Goal: Task Accomplishment & Management: Manage account settings

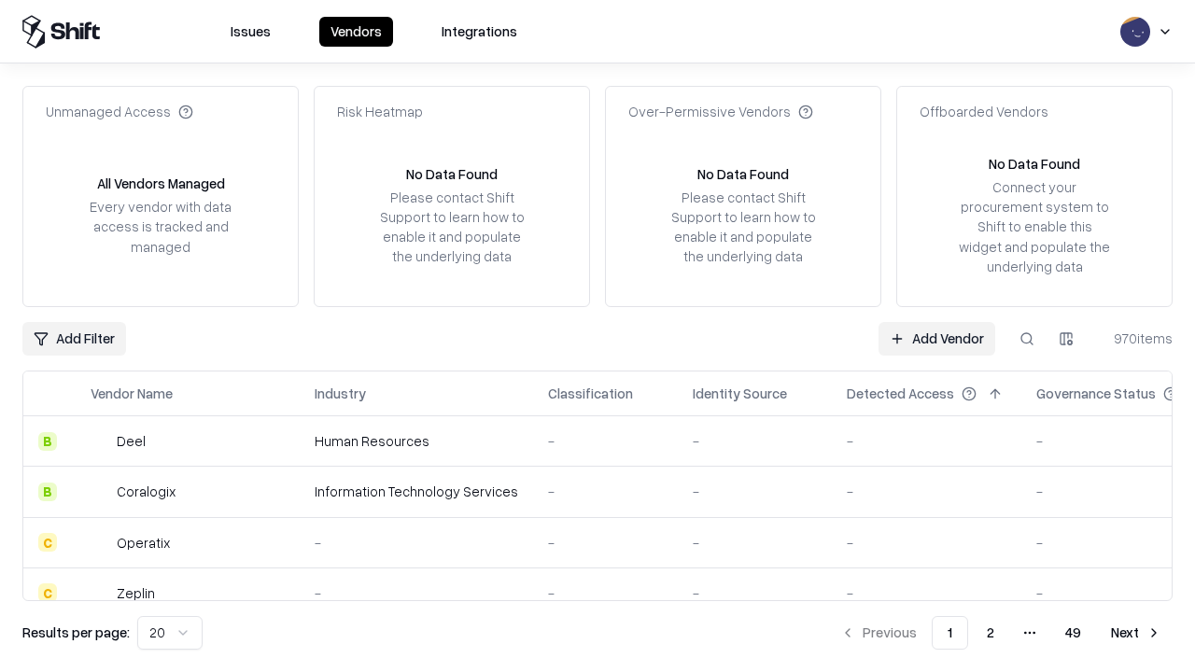
click at [937, 338] on link "Add Vendor" at bounding box center [937, 339] width 117 height 34
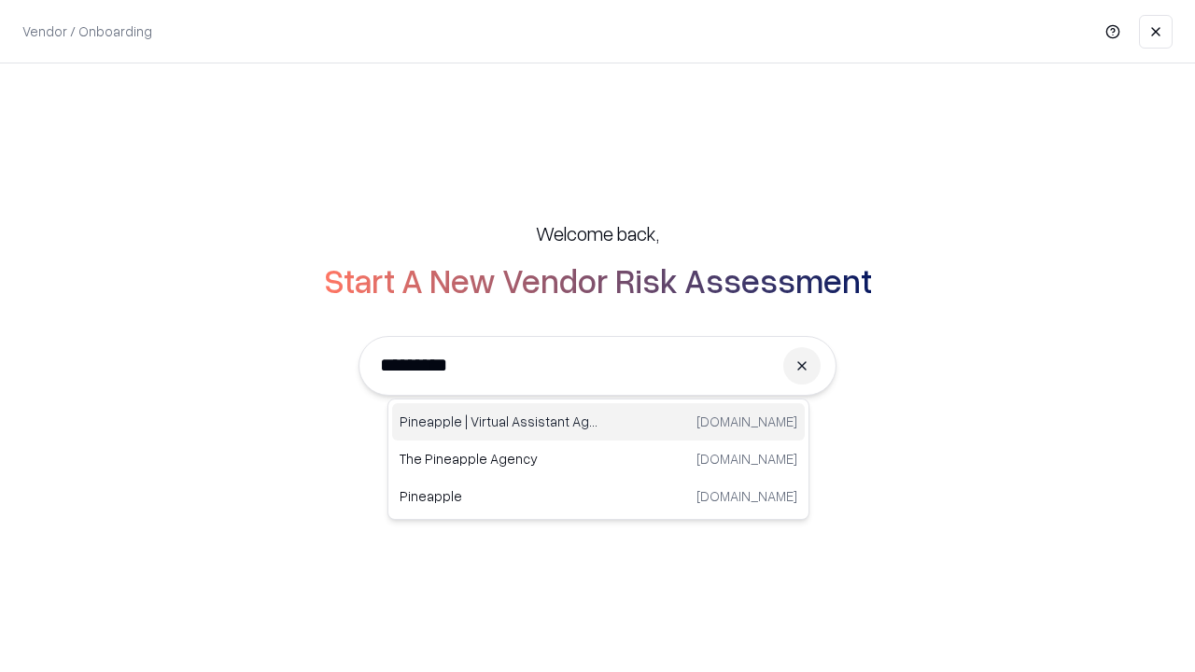
click at [599, 422] on div "Pineapple | Virtual Assistant Agency trypineapple.com" at bounding box center [598, 421] width 413 height 37
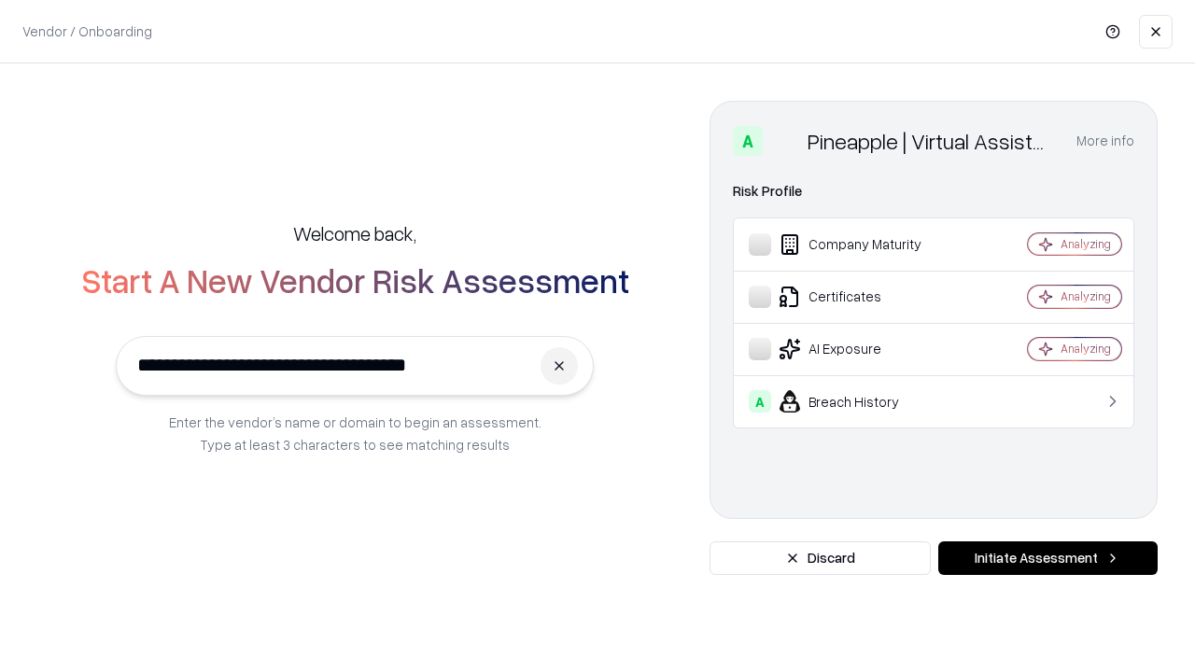
type input "**********"
click at [1048, 558] on button "Initiate Assessment" at bounding box center [1047, 559] width 219 height 34
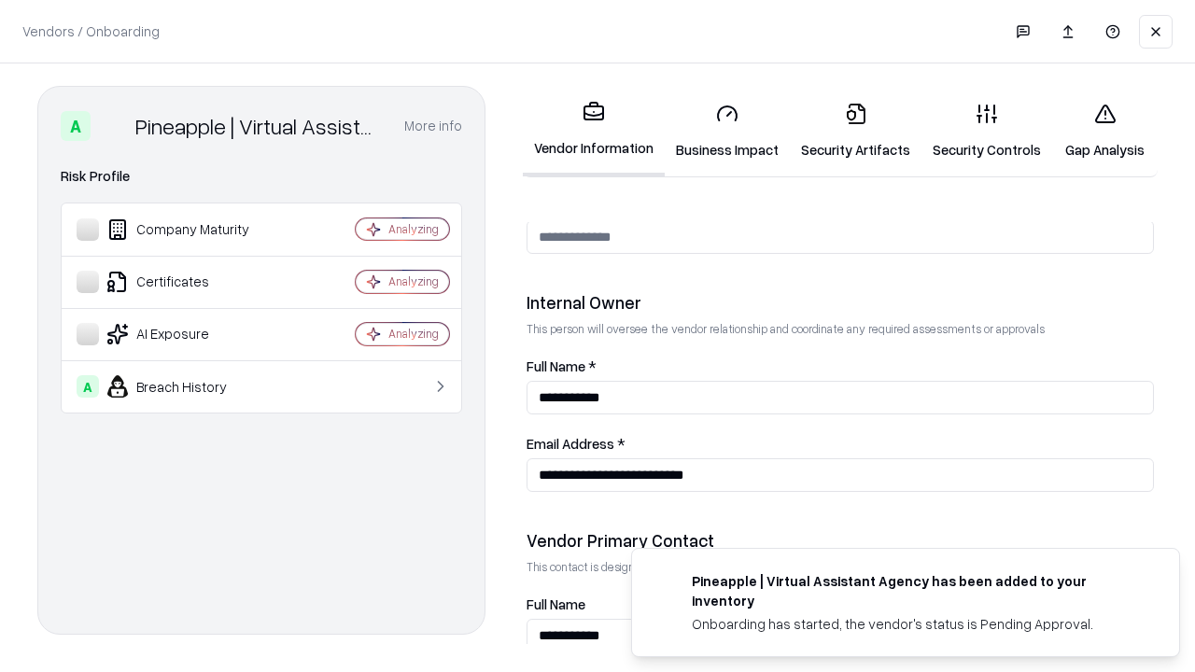
scroll to position [967, 0]
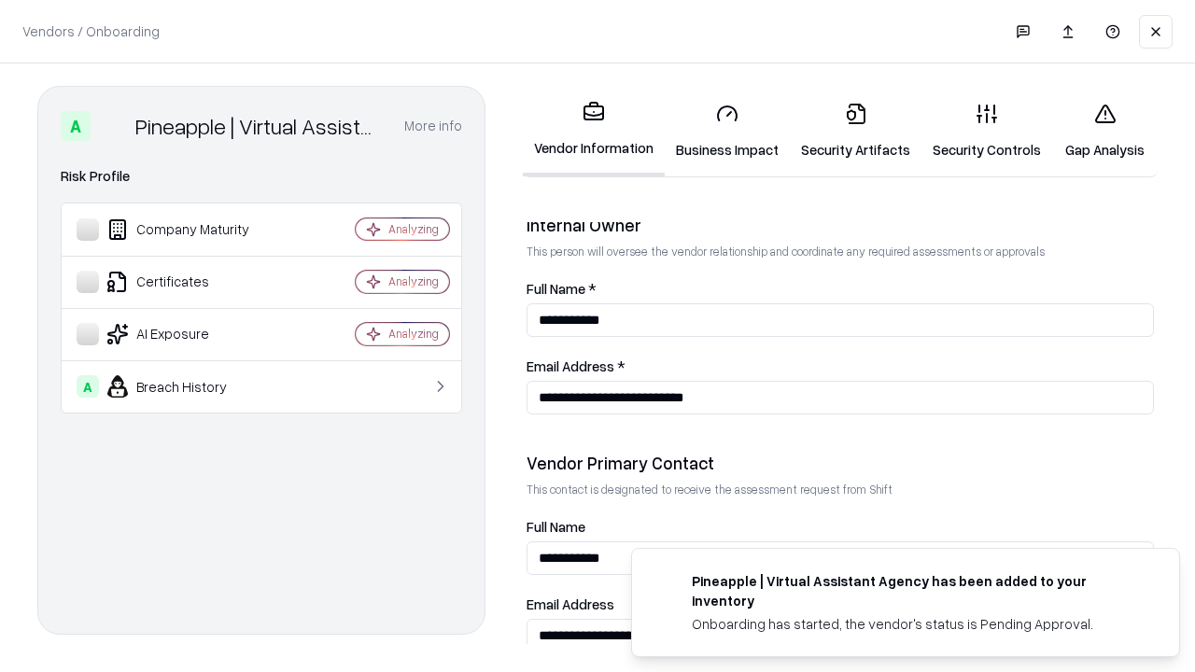
click at [727, 131] on link "Business Impact" at bounding box center [727, 131] width 125 height 87
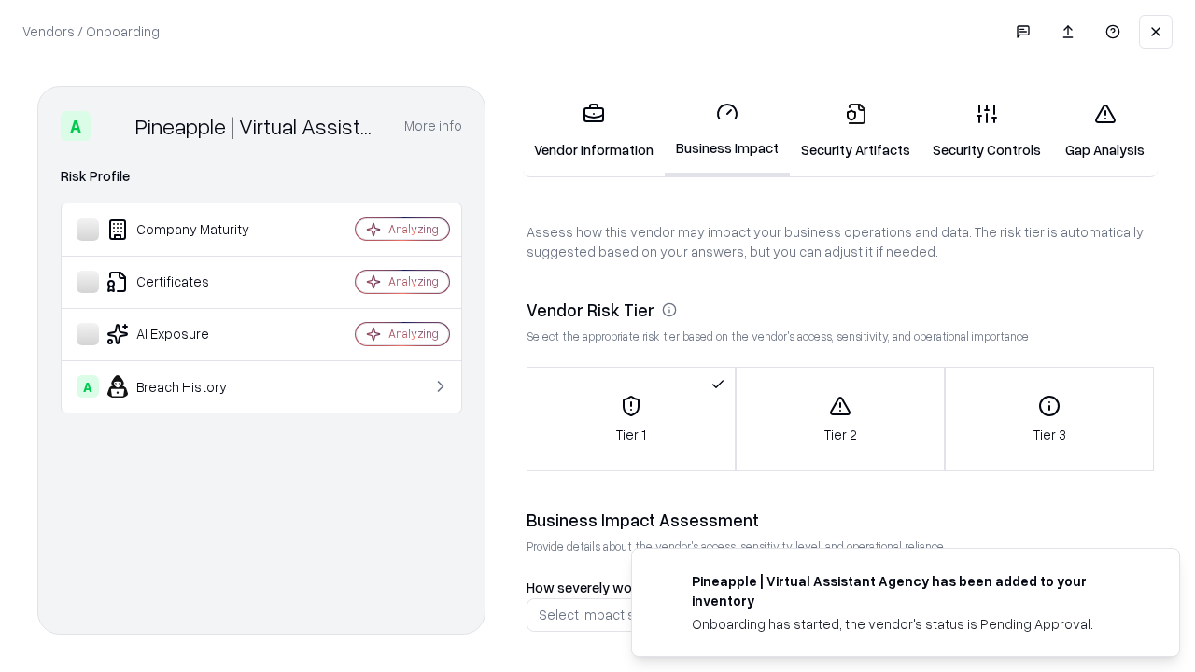
click at [855, 131] on link "Security Artifacts" at bounding box center [856, 131] width 132 height 87
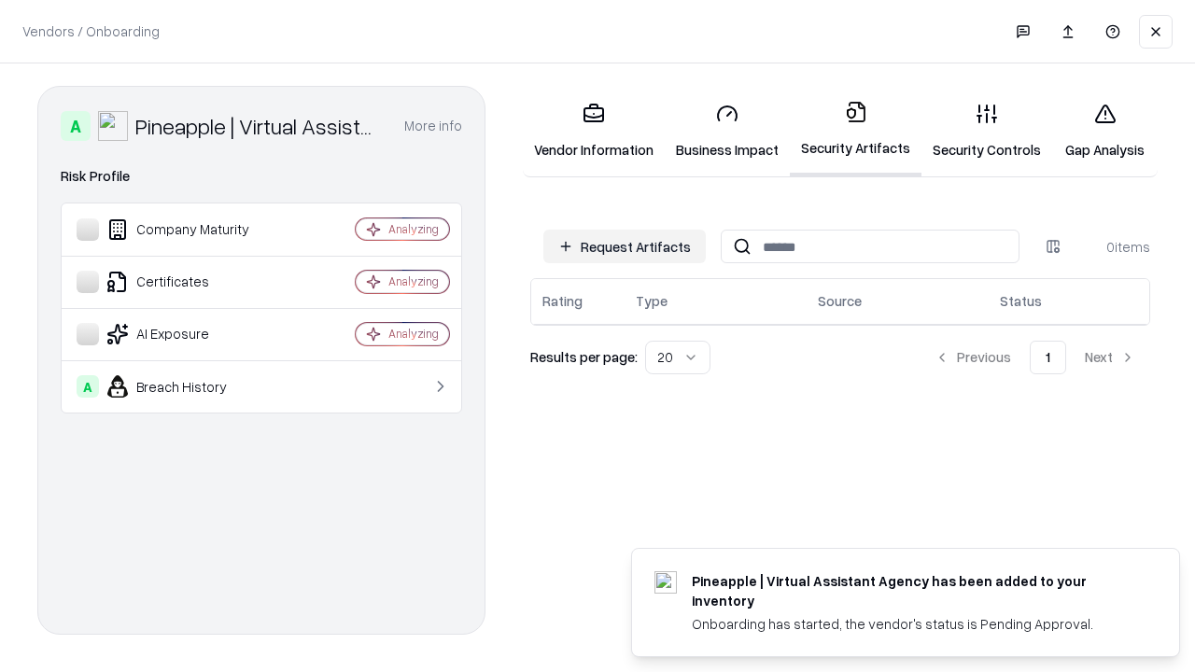
click at [625, 247] on button "Request Artifacts" at bounding box center [624, 247] width 162 height 34
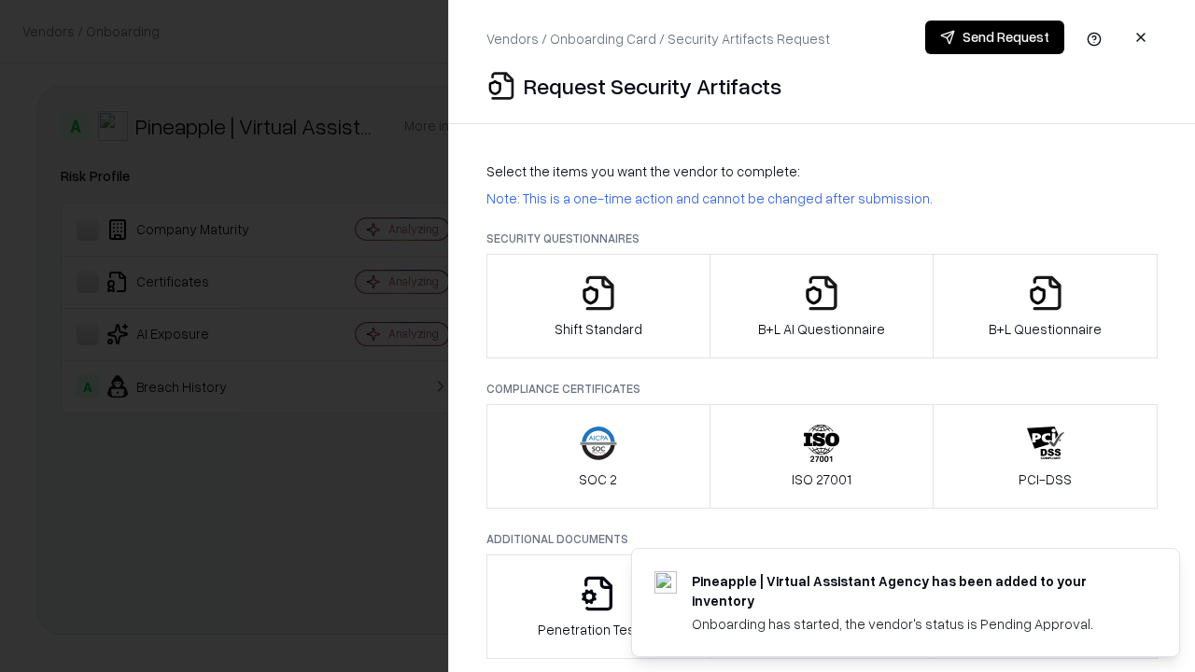
click at [598, 306] on icon "button" at bounding box center [598, 293] width 37 height 37
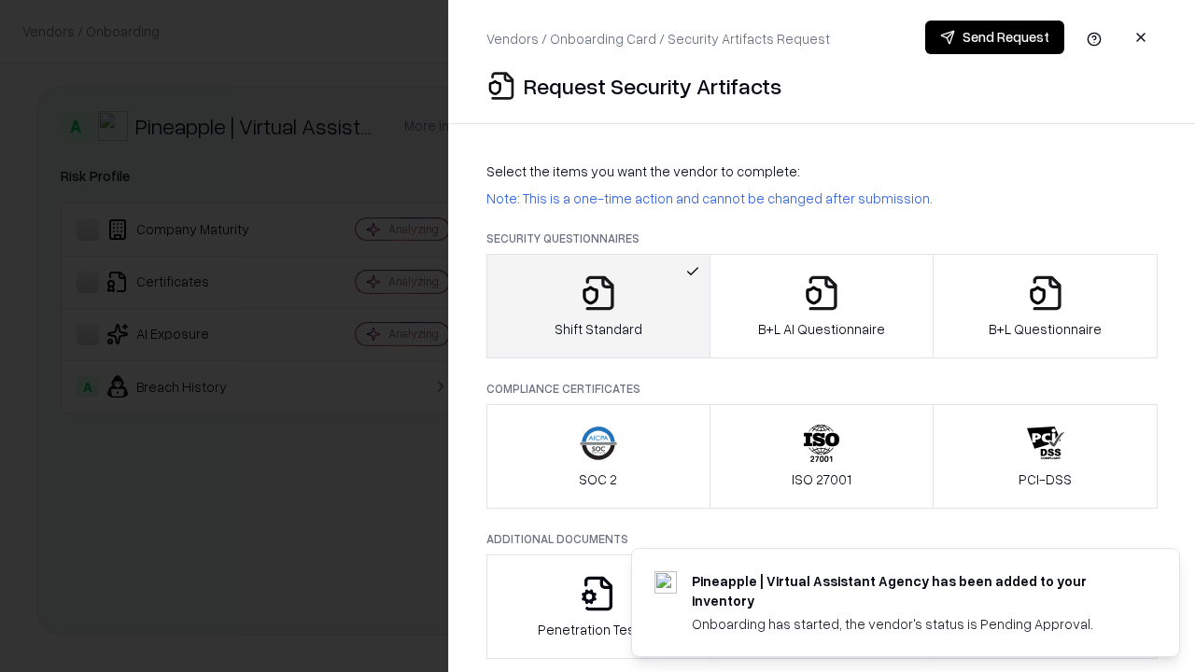
click at [995, 37] on button "Send Request" at bounding box center [994, 38] width 139 height 34
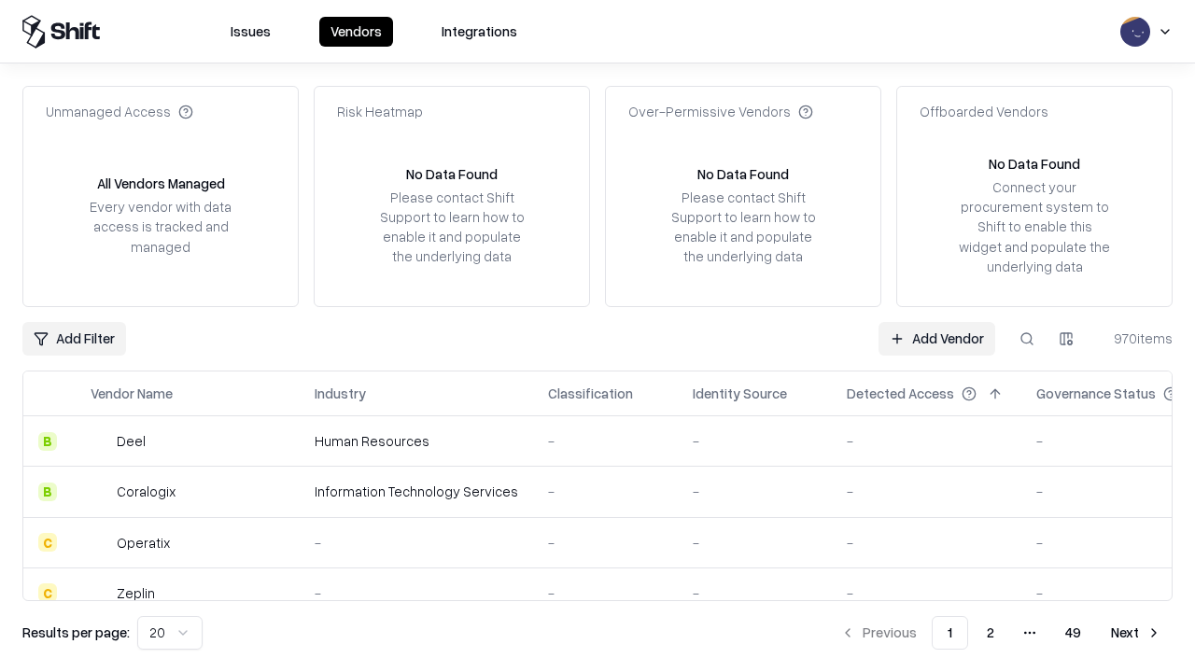
click at [1027, 338] on button at bounding box center [1027, 339] width 34 height 34
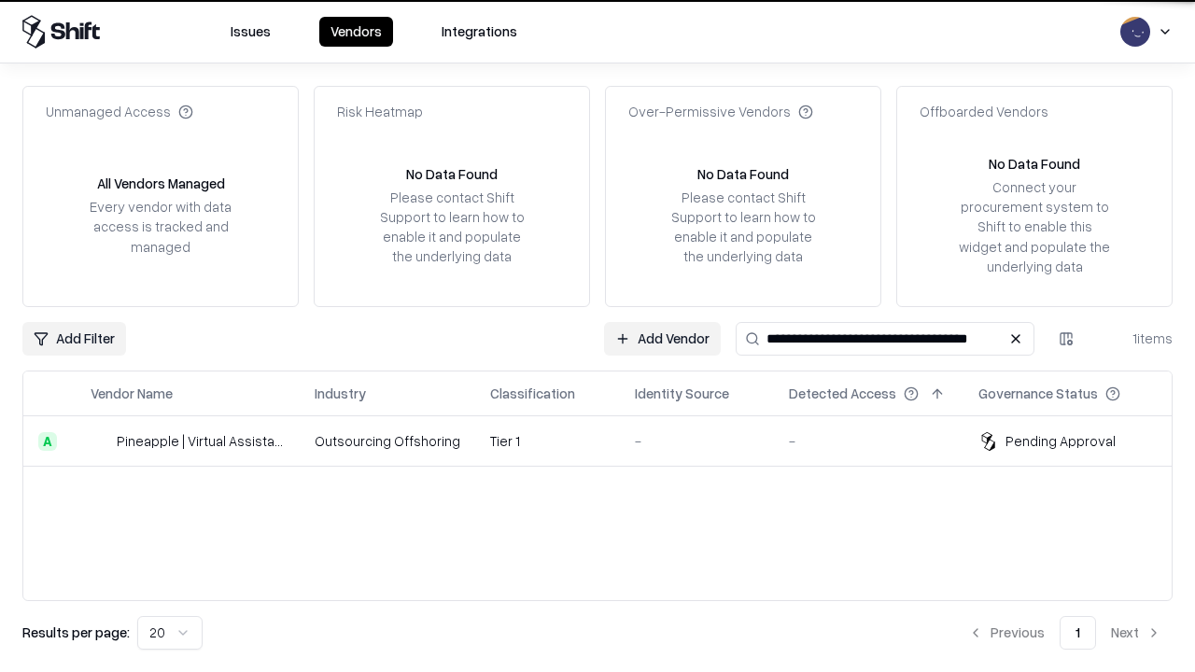
type input "**********"
click at [609, 441] on td "Tier 1" at bounding box center [547, 441] width 145 height 50
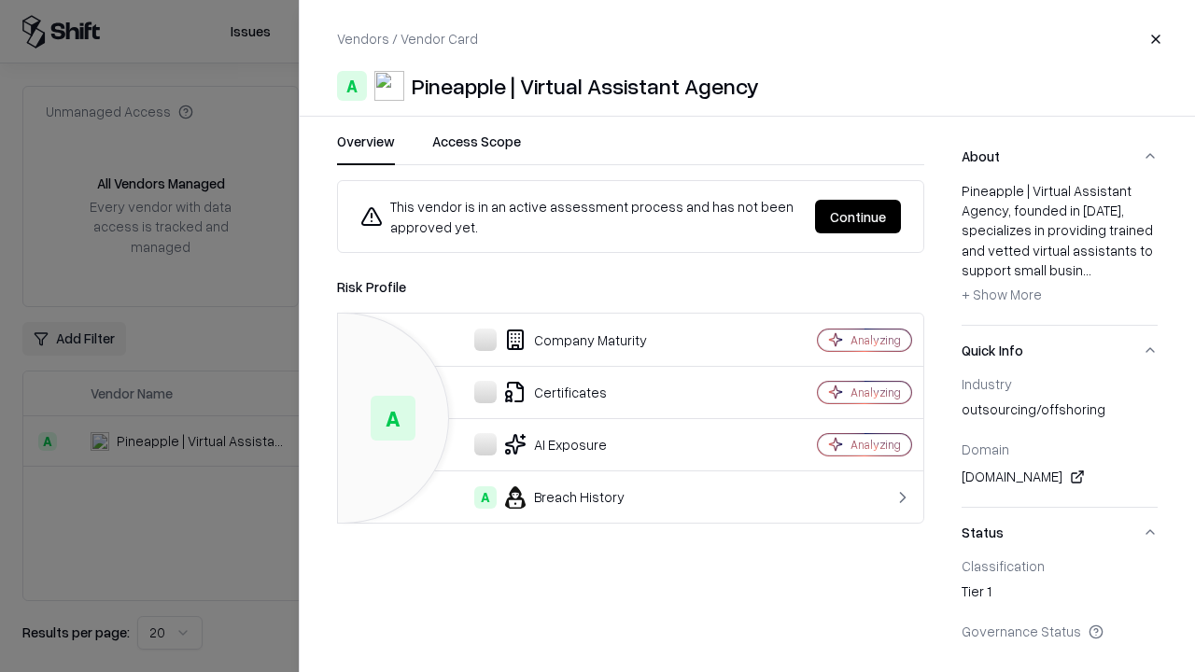
click at [858, 217] on button "Continue" at bounding box center [858, 217] width 86 height 34
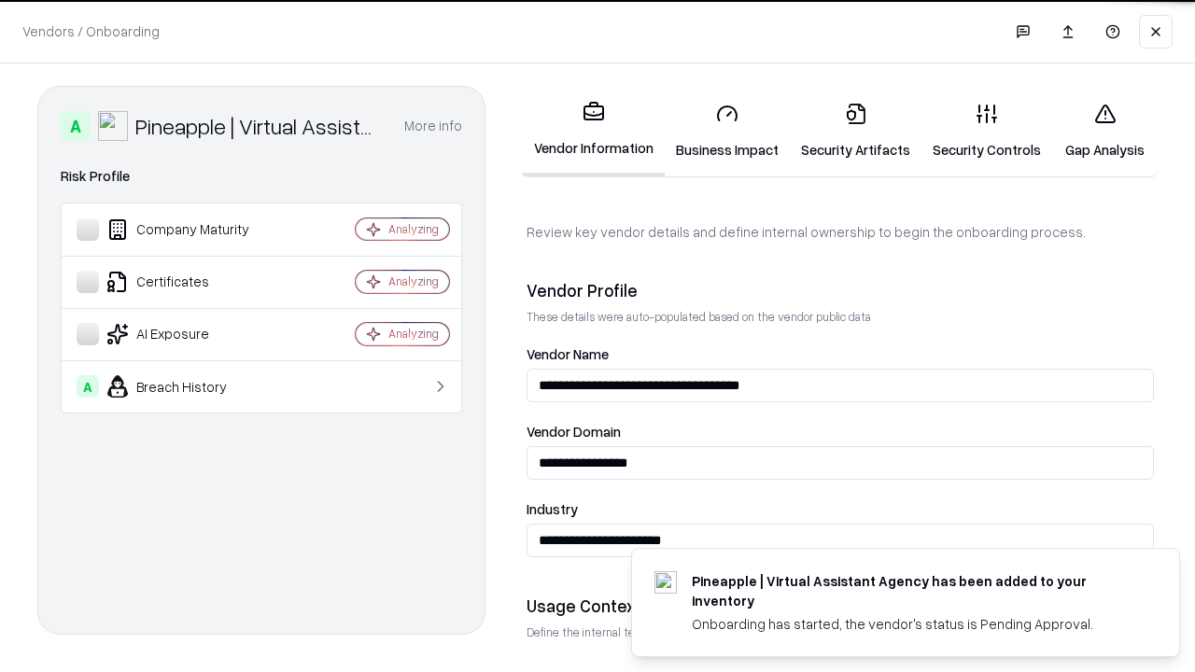
click at [855, 131] on link "Security Artifacts" at bounding box center [856, 131] width 132 height 87
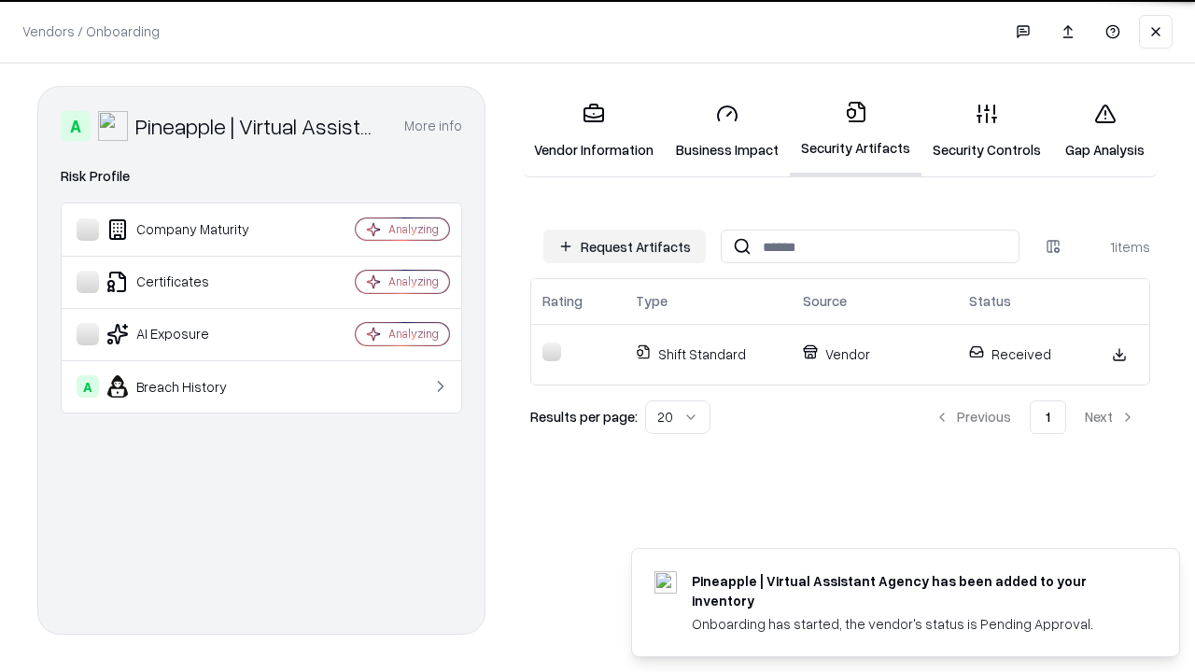
click at [1105, 131] on link "Gap Analysis" at bounding box center [1105, 131] width 106 height 87
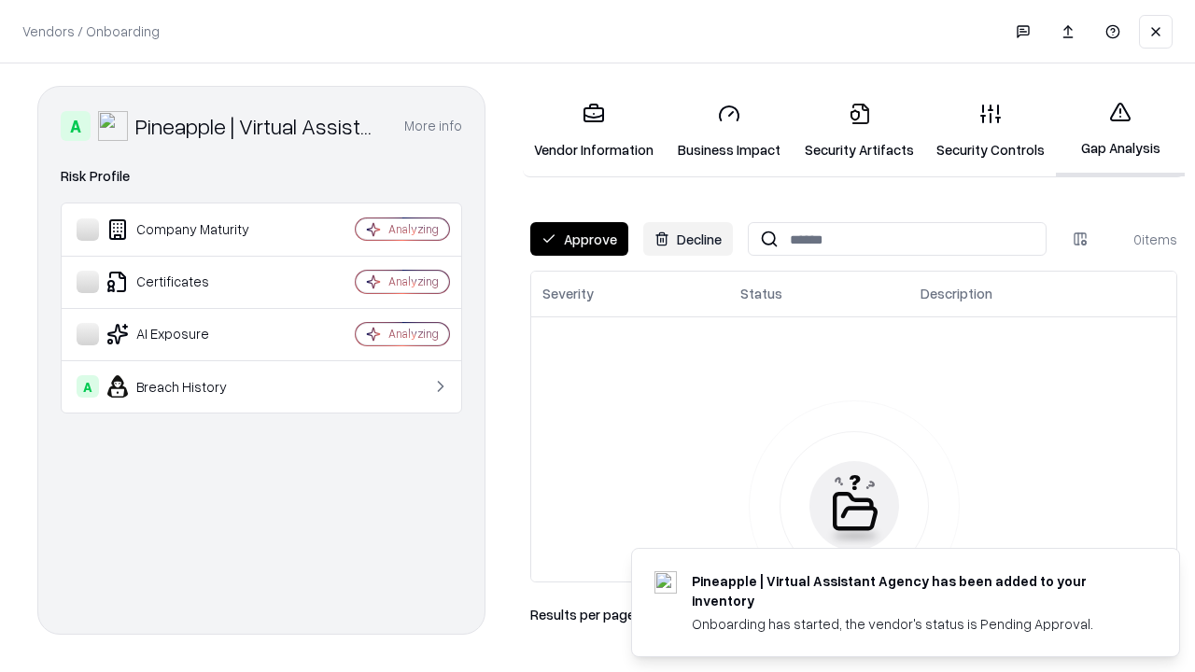
click at [579, 239] on button "Approve" at bounding box center [579, 239] width 98 height 34
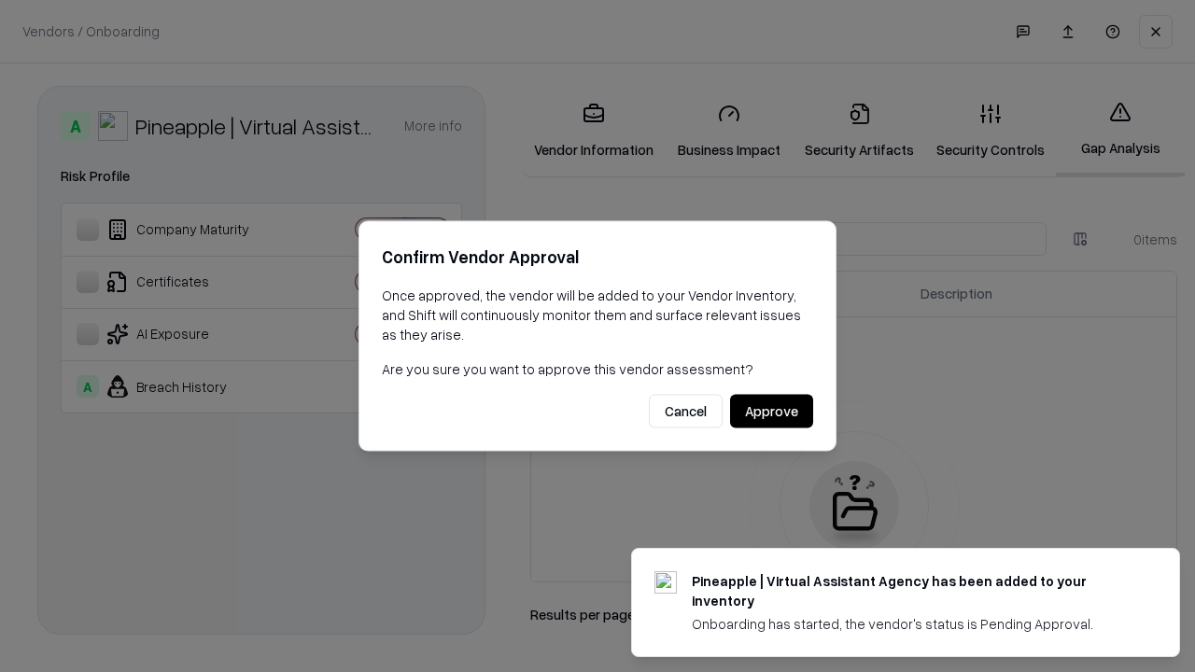
click at [771, 411] on button "Approve" at bounding box center [771, 412] width 83 height 34
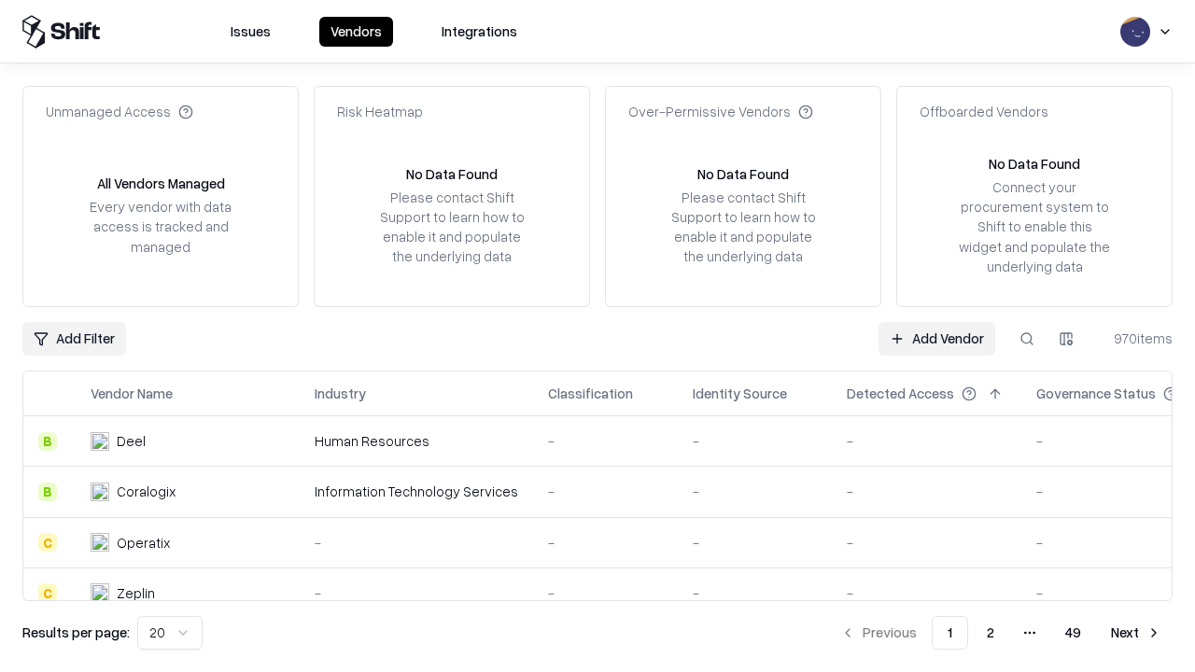
type input "**********"
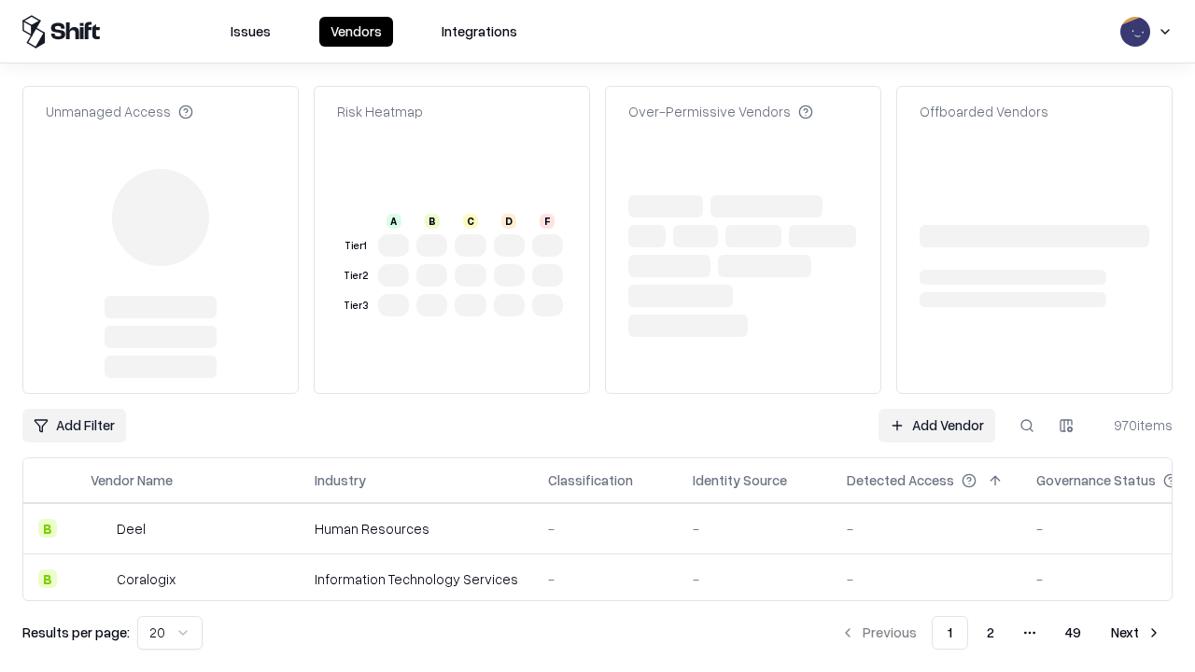
click at [937, 409] on link "Add Vendor" at bounding box center [937, 426] width 117 height 34
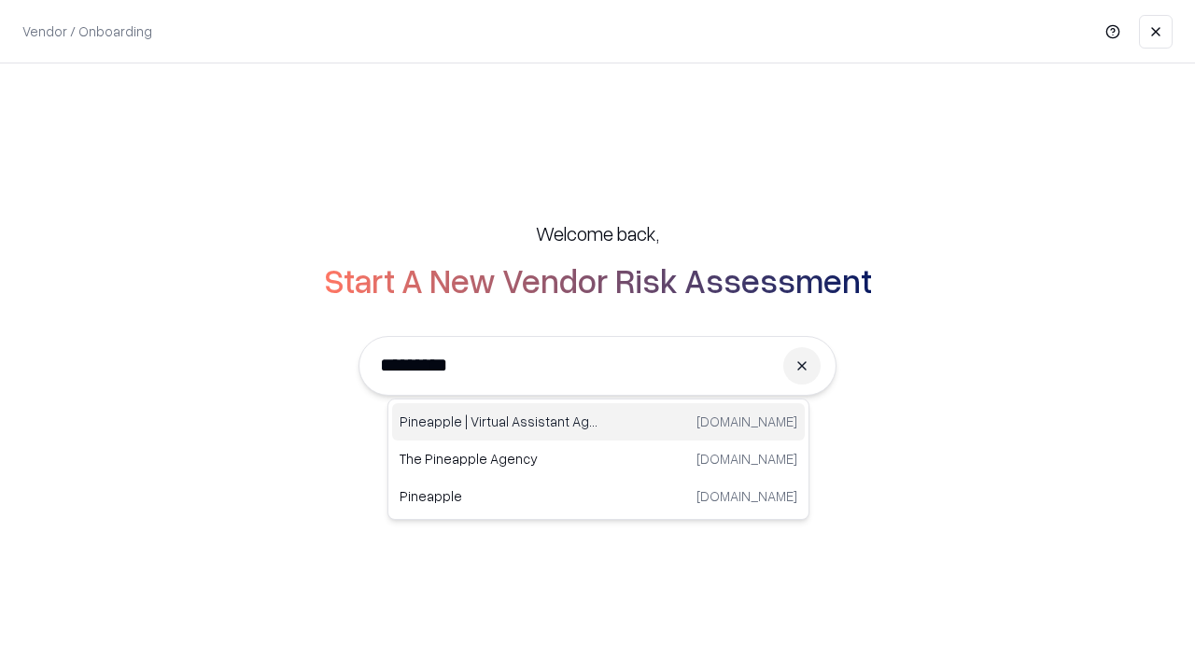
click at [599, 422] on div "Pineapple | Virtual Assistant Agency trypineapple.com" at bounding box center [598, 421] width 413 height 37
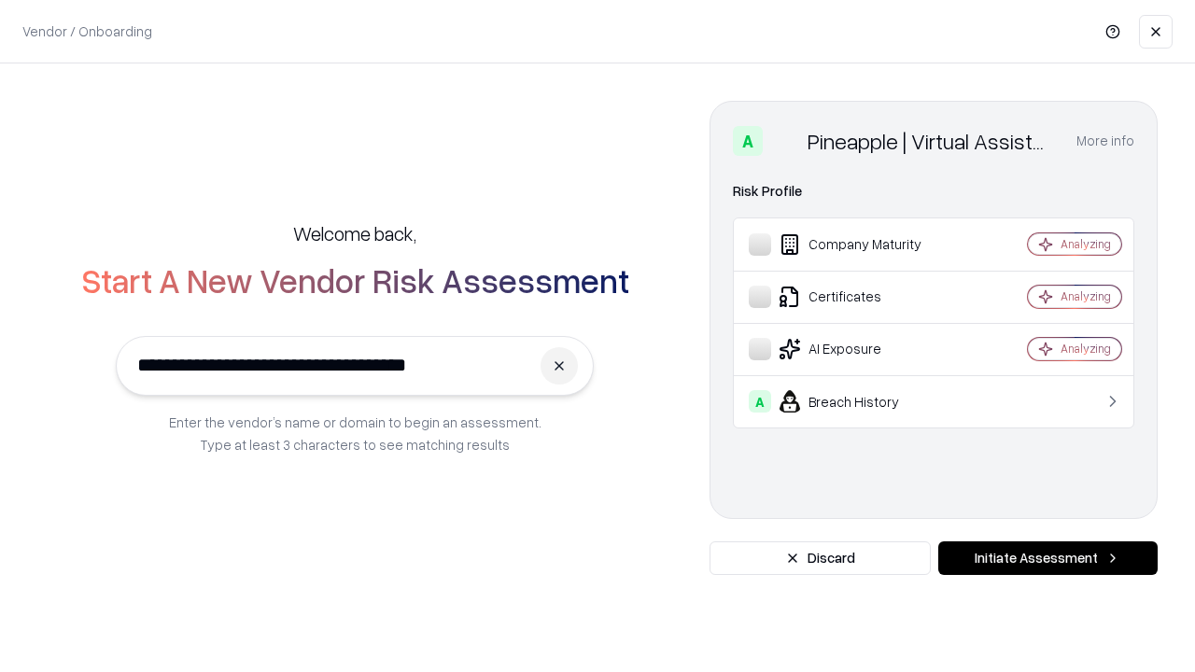
type input "**********"
click at [1048, 558] on button "Initiate Assessment" at bounding box center [1047, 559] width 219 height 34
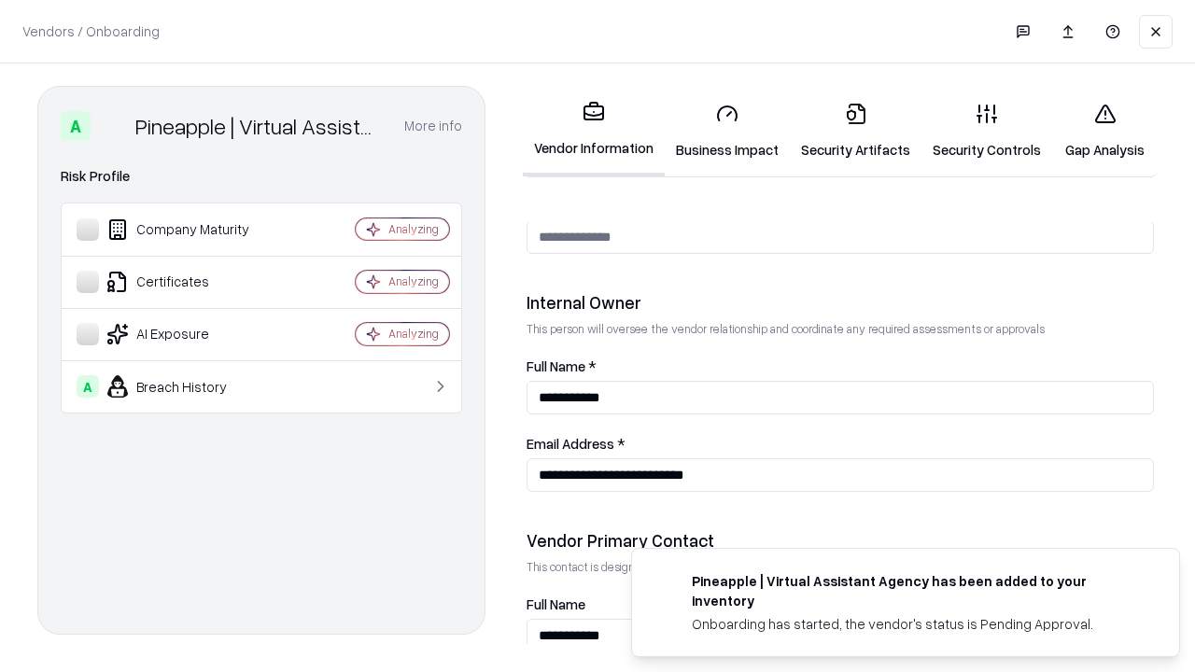
scroll to position [967, 0]
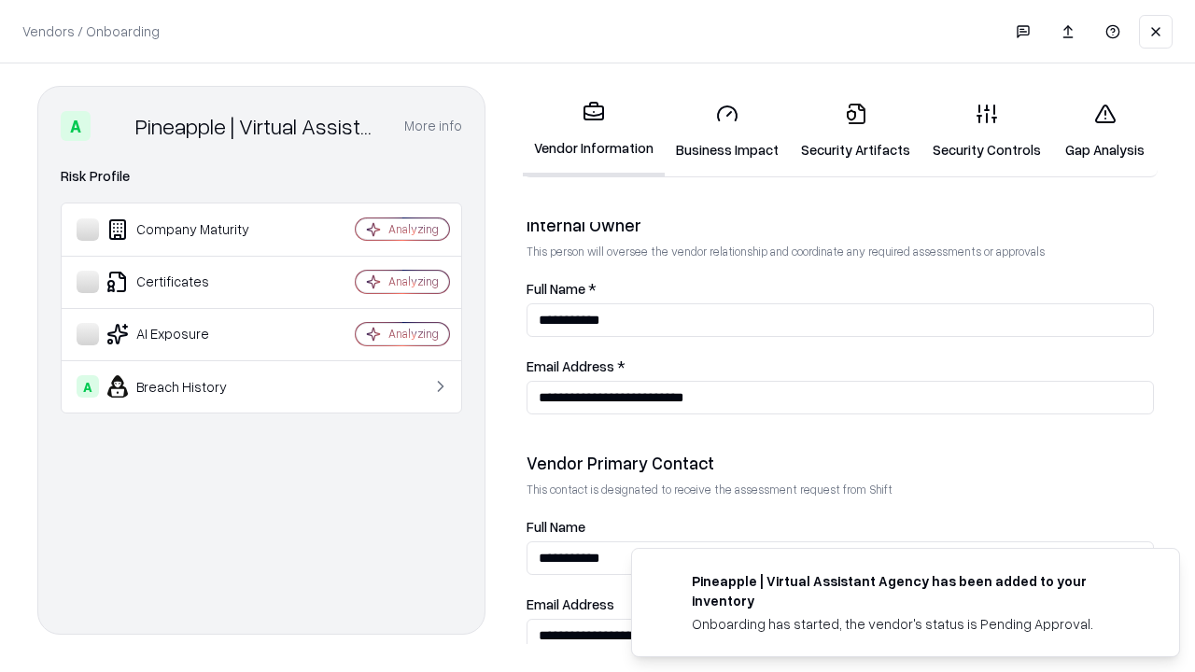
click at [1105, 131] on link "Gap Analysis" at bounding box center [1105, 131] width 106 height 87
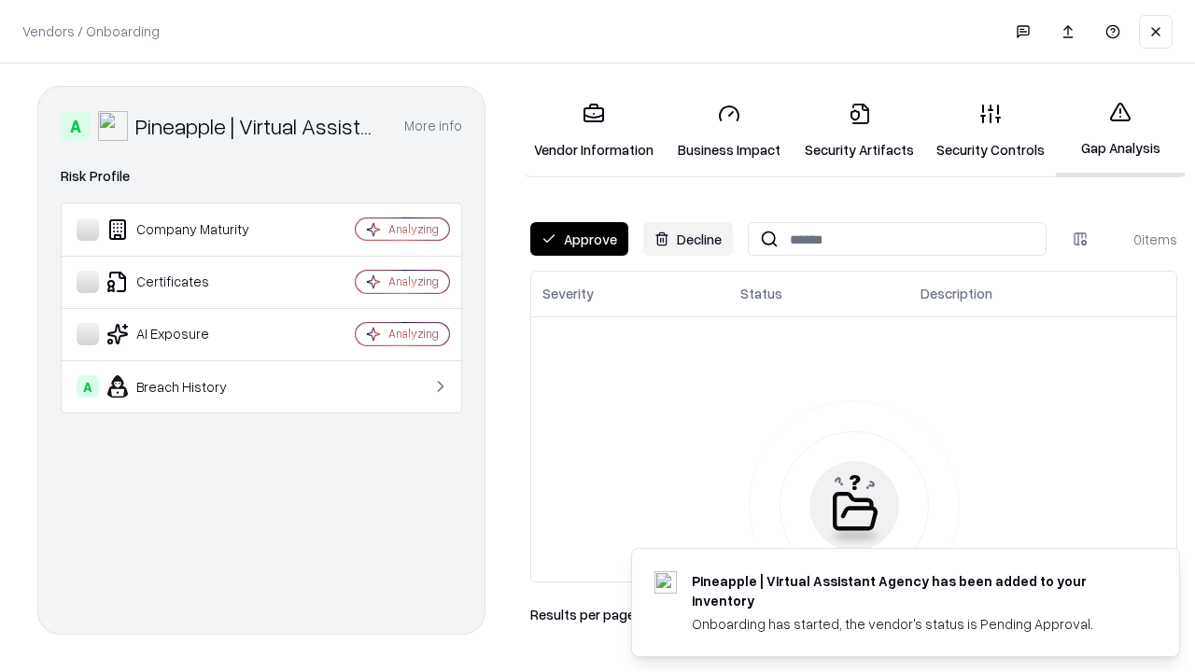
click at [579, 239] on button "Approve" at bounding box center [579, 239] width 98 height 34
